Goal: Information Seeking & Learning: Find specific fact

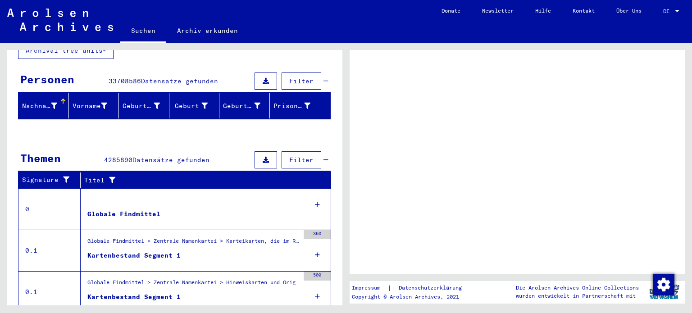
scroll to position [178, 0]
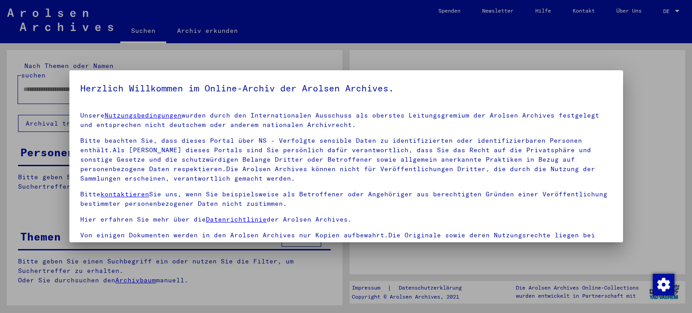
type input "*******"
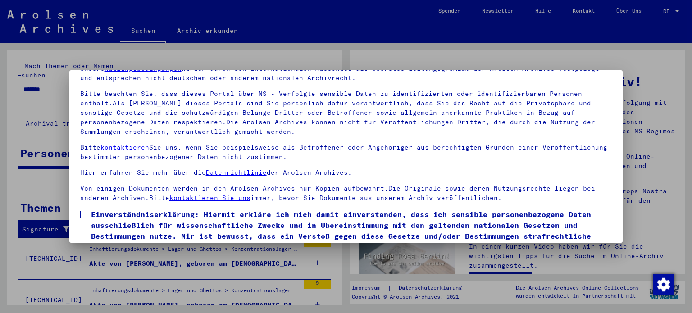
scroll to position [76, 0]
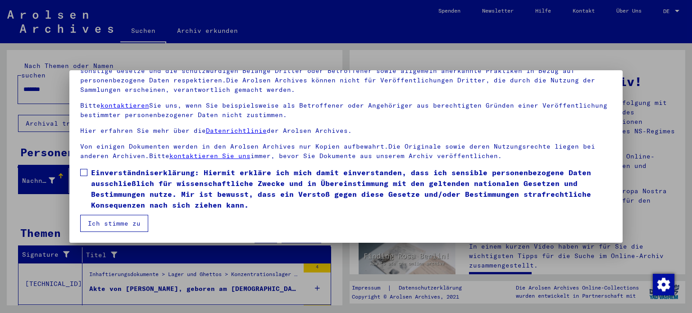
click at [81, 173] on span at bounding box center [83, 172] width 7 height 7
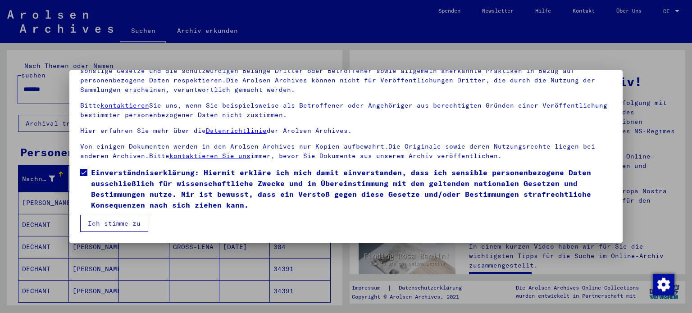
click at [103, 225] on button "Ich stimme zu" at bounding box center [114, 223] width 68 height 17
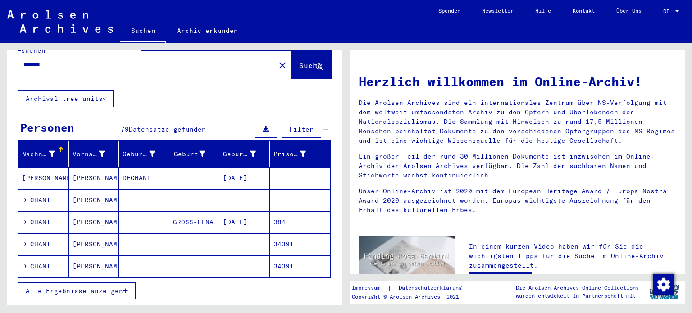
scroll to position [45, 0]
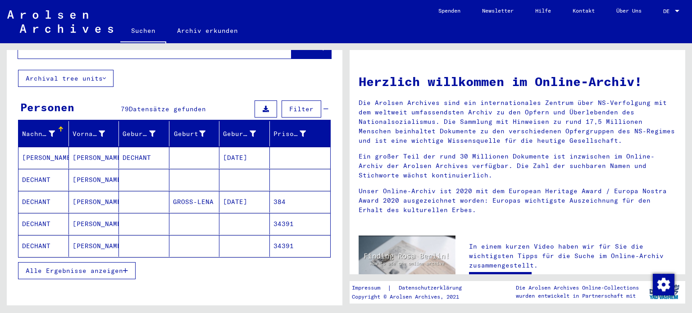
click at [85, 267] on span "Alle Ergebnisse anzeigen" at bounding box center [74, 271] width 97 height 8
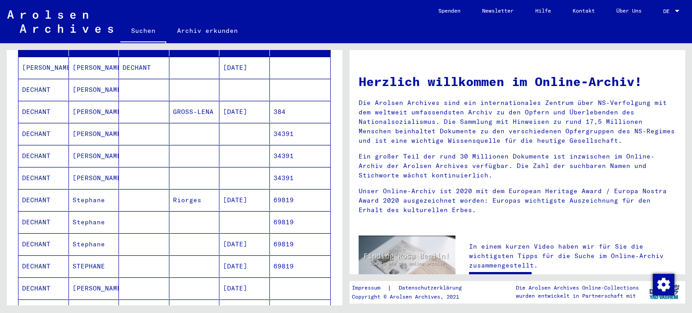
scroll to position [180, 0]
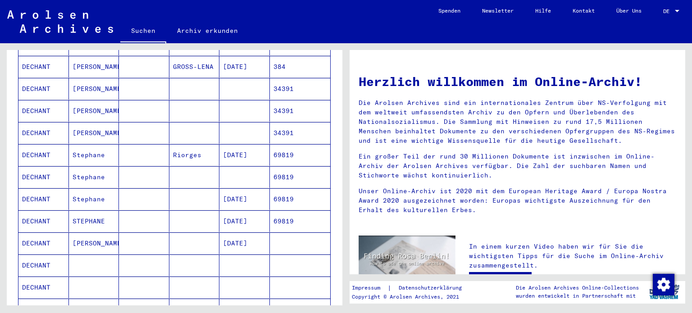
click at [119, 145] on mat-cell at bounding box center [144, 155] width 50 height 22
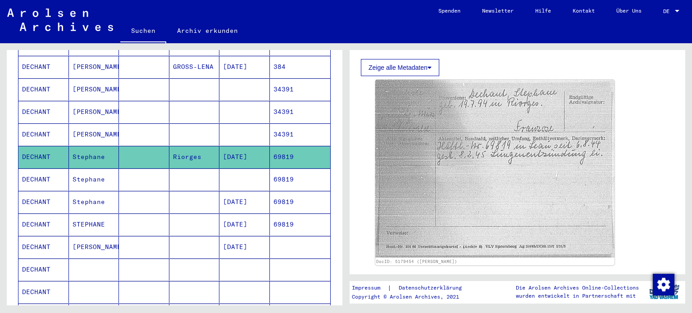
scroll to position [225, 0]
click at [133, 170] on mat-cell at bounding box center [144, 179] width 50 height 22
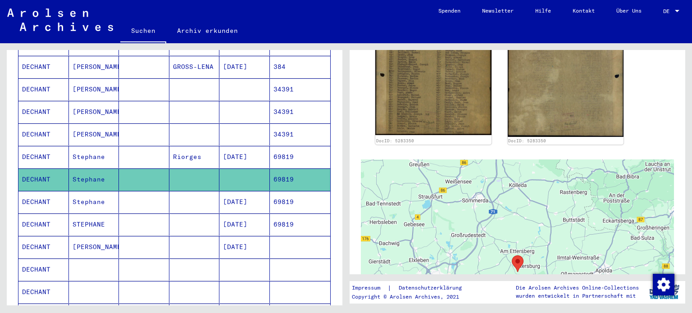
scroll to position [360, 0]
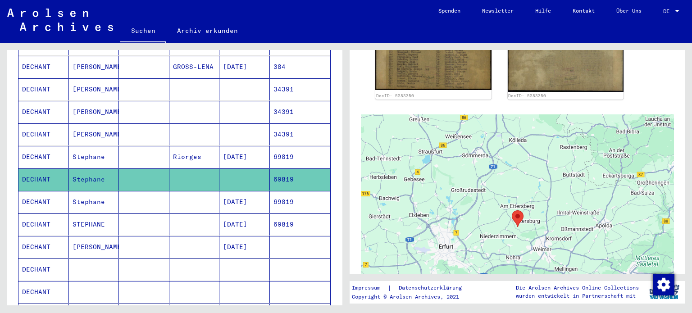
click at [169, 191] on mat-cell at bounding box center [194, 202] width 50 height 22
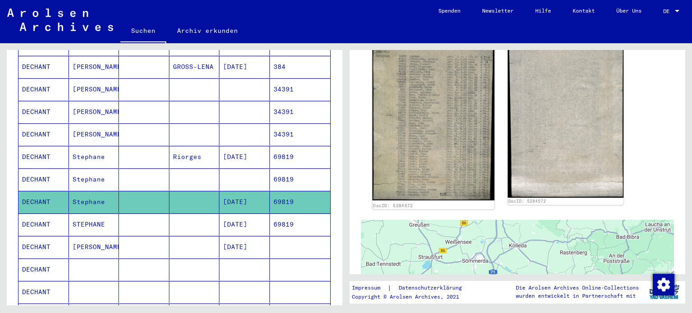
scroll to position [270, 0]
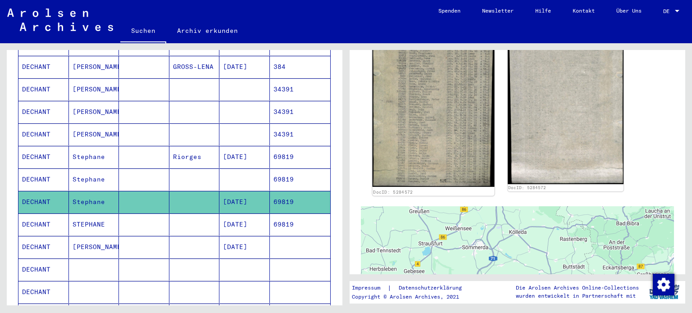
click at [398, 142] on img at bounding box center [433, 98] width 122 height 177
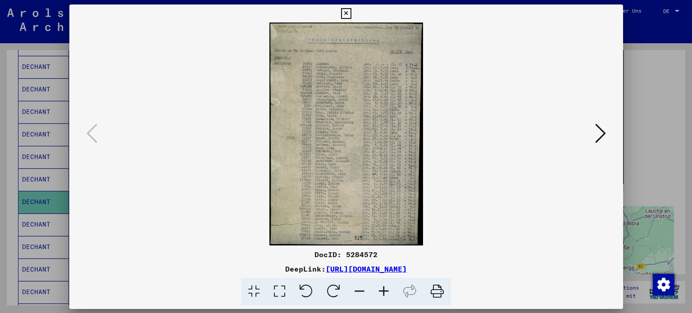
scroll to position [270, 0]
click at [347, 12] on icon at bounding box center [345, 13] width 10 height 11
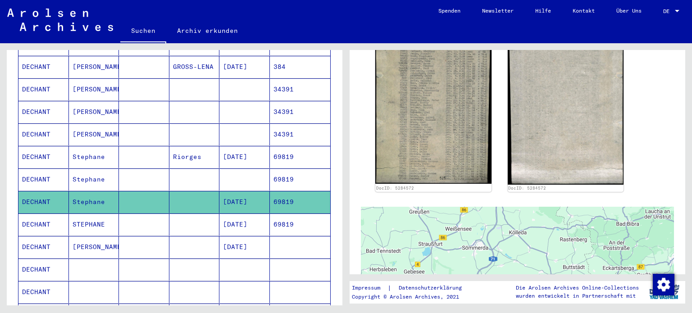
click at [60, 215] on mat-cell "DECHANT" at bounding box center [43, 224] width 50 height 22
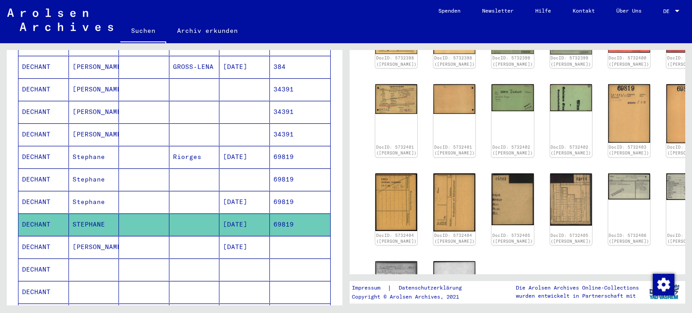
scroll to position [45, 0]
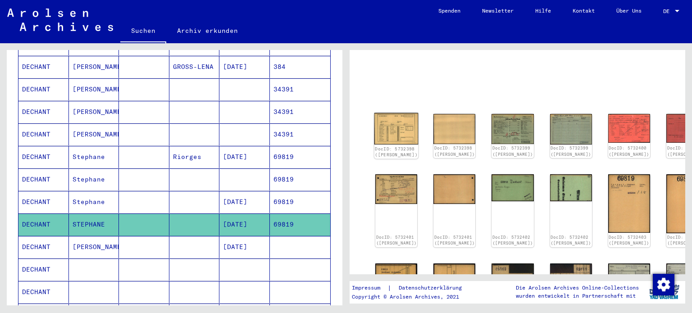
click at [396, 131] on img at bounding box center [396, 129] width 44 height 32
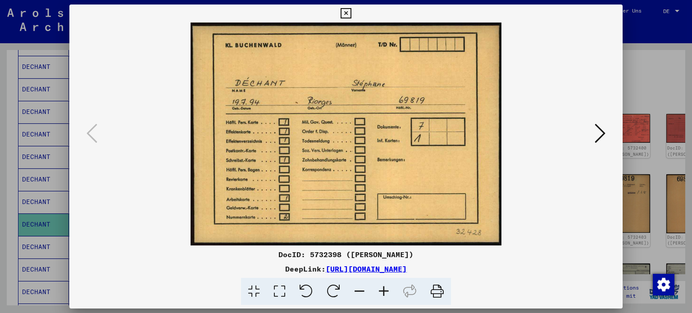
click at [577, 132] on img at bounding box center [346, 134] width 492 height 223
click at [596, 135] on icon at bounding box center [599, 133] width 11 height 22
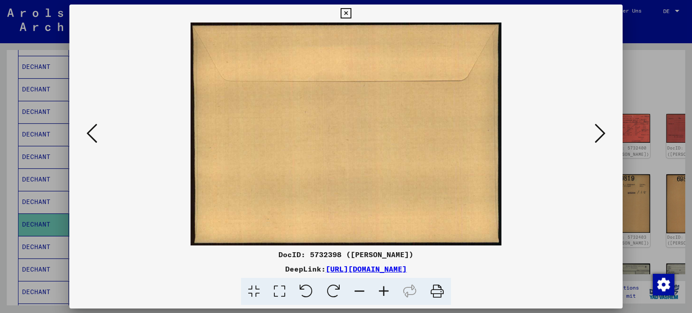
click at [596, 135] on icon at bounding box center [599, 133] width 11 height 22
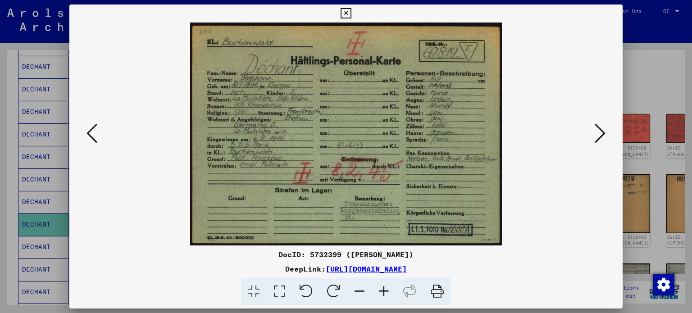
click at [602, 132] on icon at bounding box center [599, 133] width 11 height 22
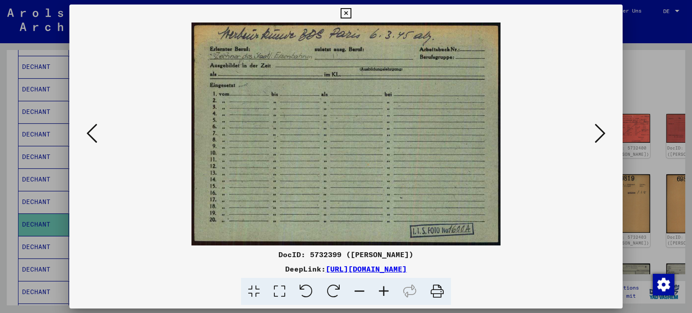
click at [602, 132] on icon at bounding box center [599, 133] width 11 height 22
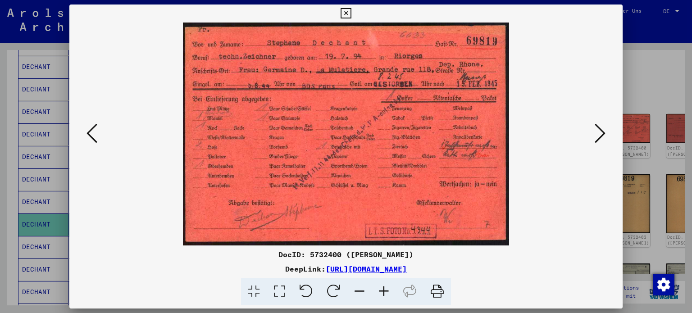
click at [602, 132] on icon at bounding box center [599, 133] width 11 height 22
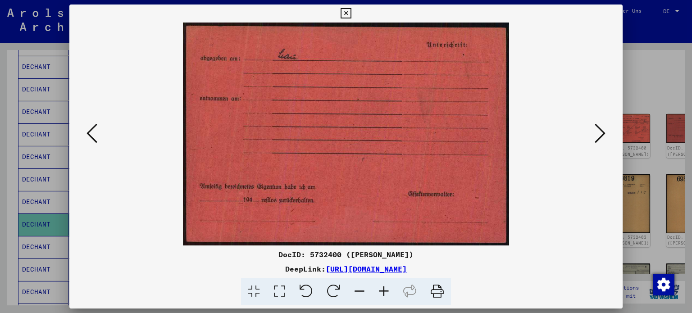
click at [602, 132] on icon at bounding box center [599, 133] width 11 height 22
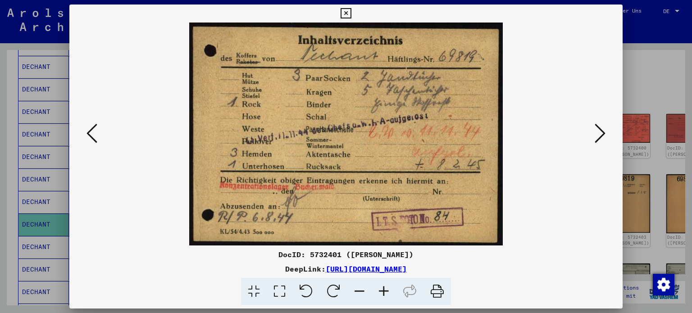
click at [602, 132] on icon at bounding box center [599, 133] width 11 height 22
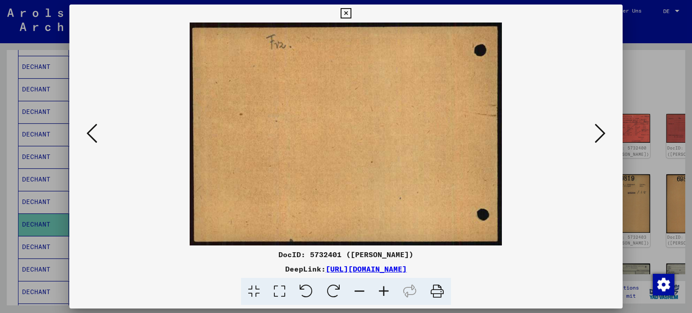
click at [602, 132] on icon at bounding box center [599, 133] width 11 height 22
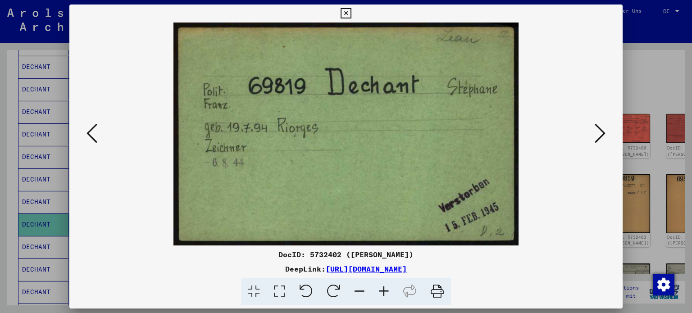
click at [602, 132] on icon at bounding box center [599, 133] width 11 height 22
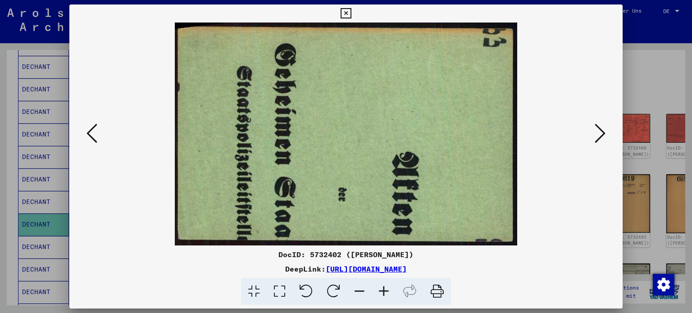
click at [602, 132] on icon at bounding box center [599, 133] width 11 height 22
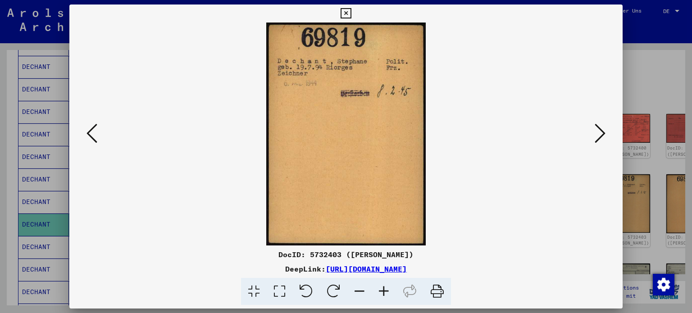
click at [602, 132] on icon at bounding box center [599, 133] width 11 height 22
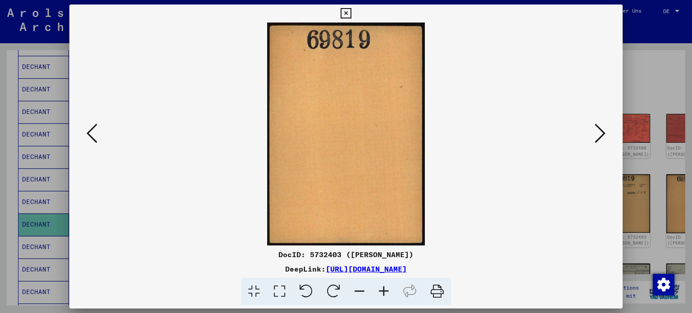
click at [602, 132] on icon at bounding box center [599, 133] width 11 height 22
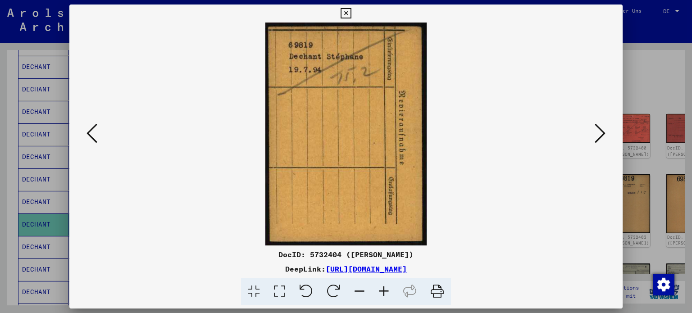
click at [602, 132] on icon at bounding box center [599, 133] width 11 height 22
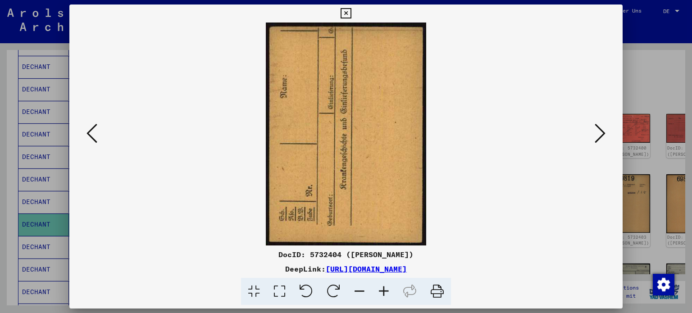
click at [602, 132] on icon at bounding box center [599, 133] width 11 height 22
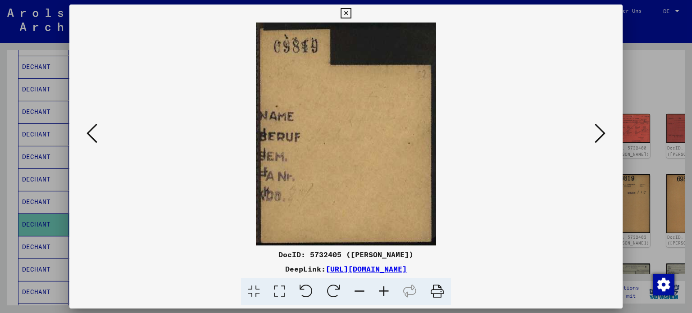
click at [602, 132] on icon at bounding box center [599, 133] width 11 height 22
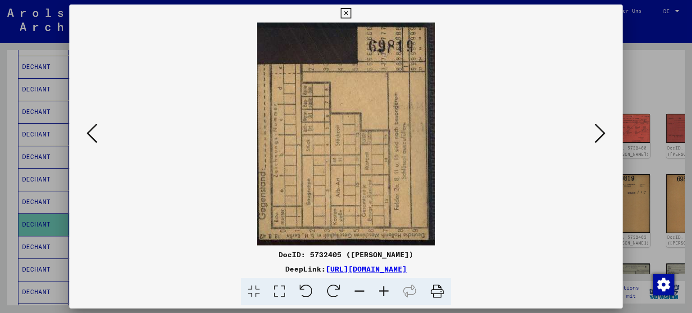
click at [602, 132] on icon at bounding box center [599, 133] width 11 height 22
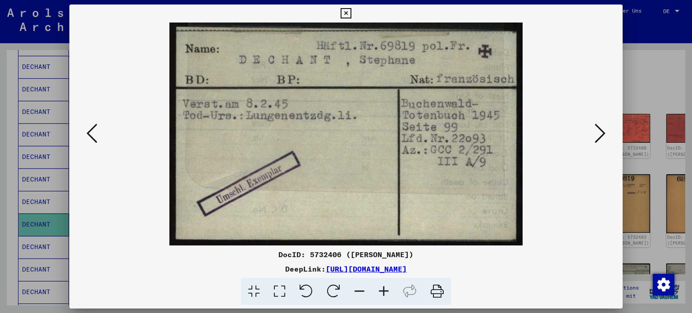
click at [602, 132] on icon at bounding box center [599, 133] width 11 height 22
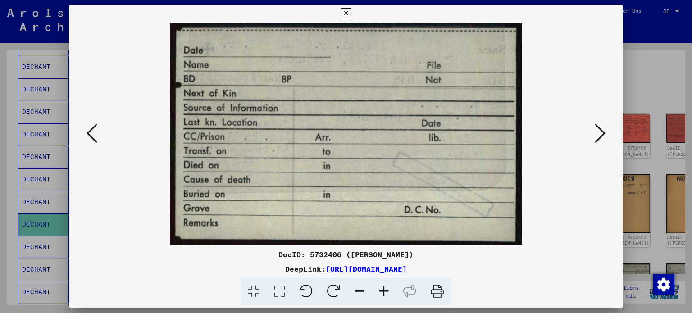
click at [602, 132] on icon at bounding box center [599, 133] width 11 height 22
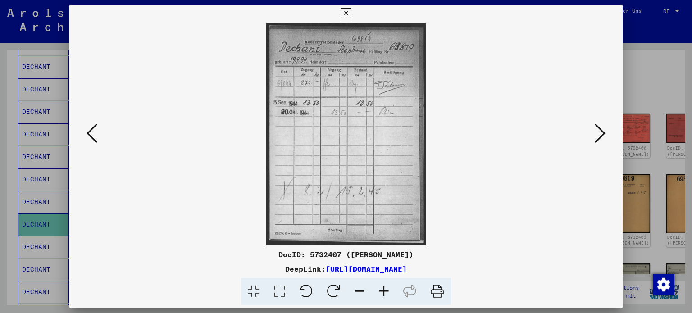
click at [602, 132] on icon at bounding box center [599, 133] width 11 height 22
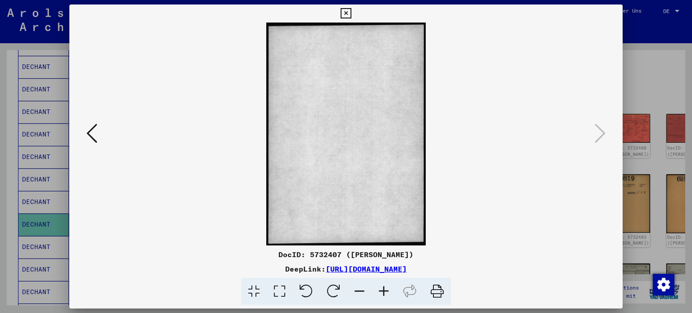
click at [345, 14] on icon at bounding box center [345, 13] width 10 height 11
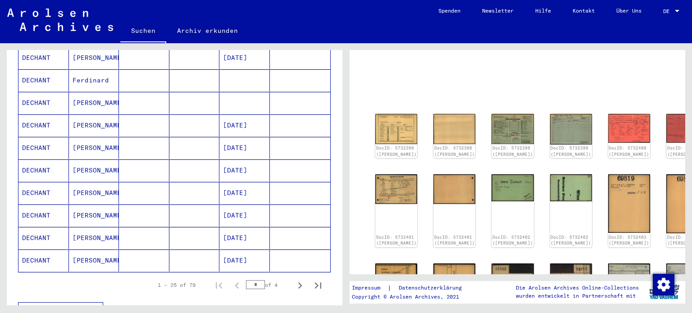
scroll to position [496, 0]
